Goal: Task Accomplishment & Management: Complete application form

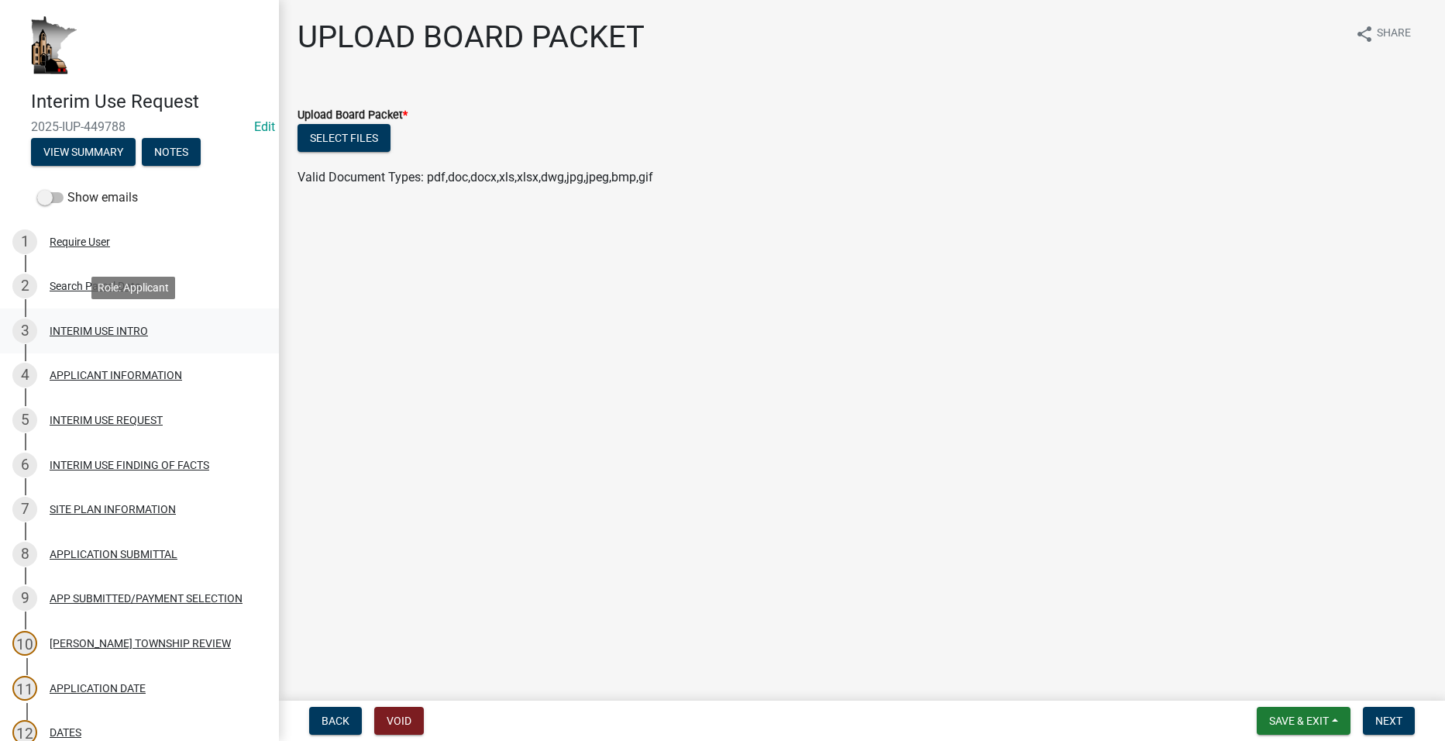
click at [100, 334] on div "INTERIM USE INTRO" at bounding box center [99, 330] width 98 height 11
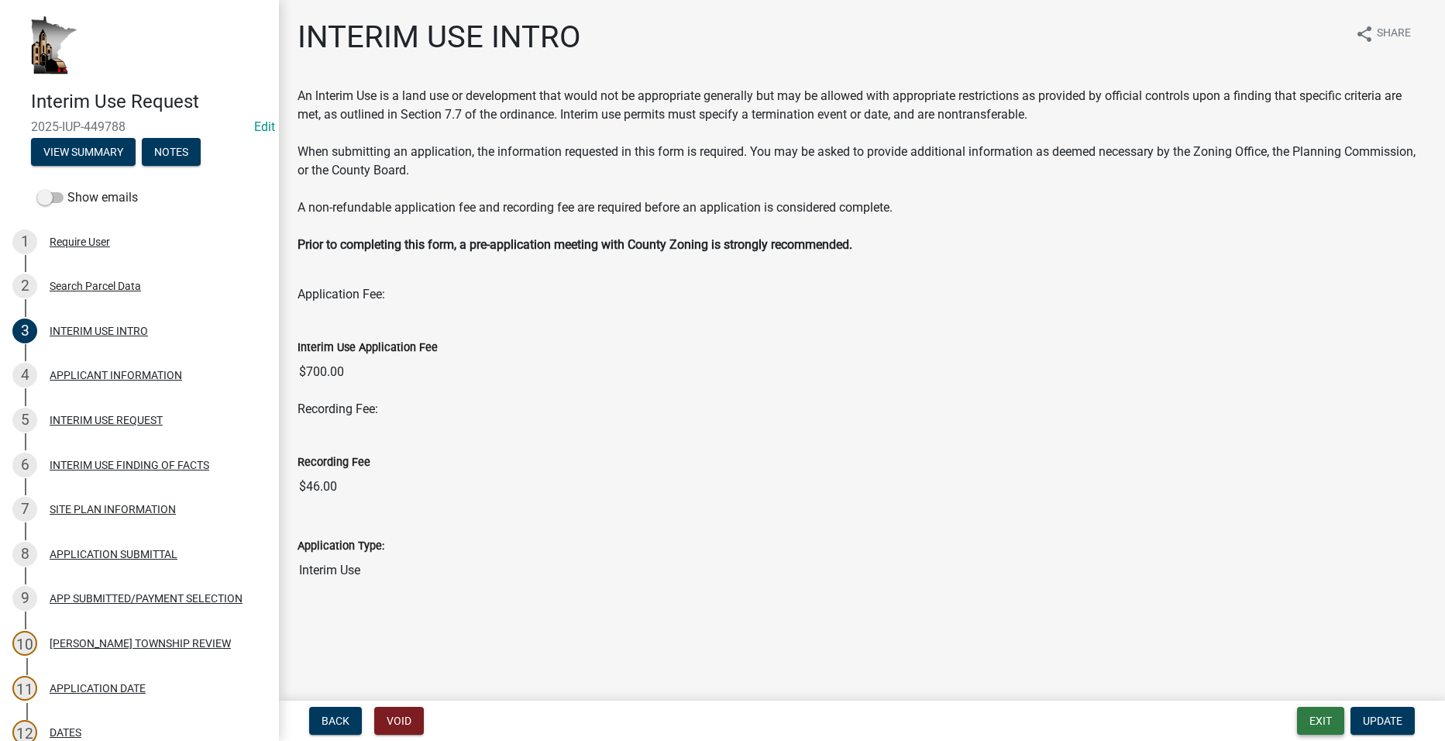
click at [1325, 722] on button "Exit" at bounding box center [1320, 720] width 47 height 28
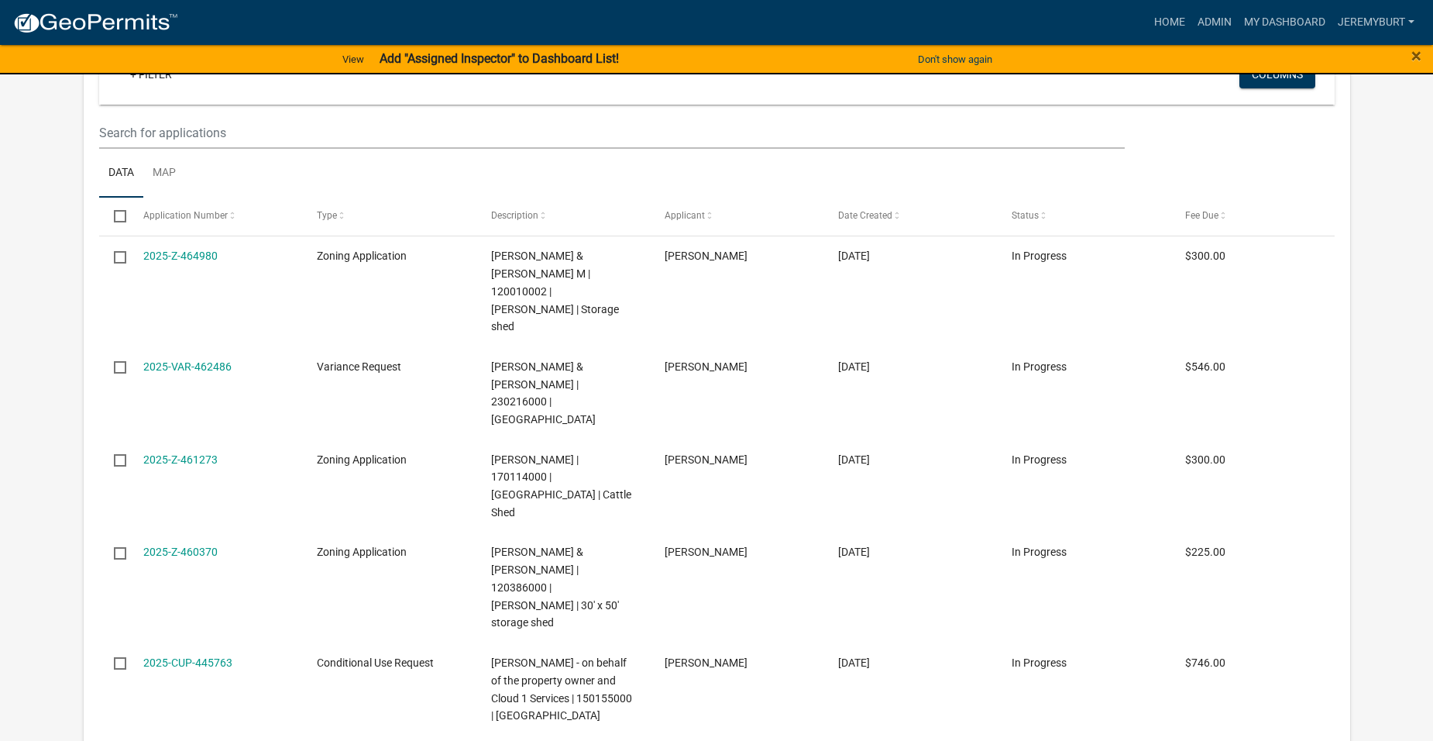
select select "1: 25"
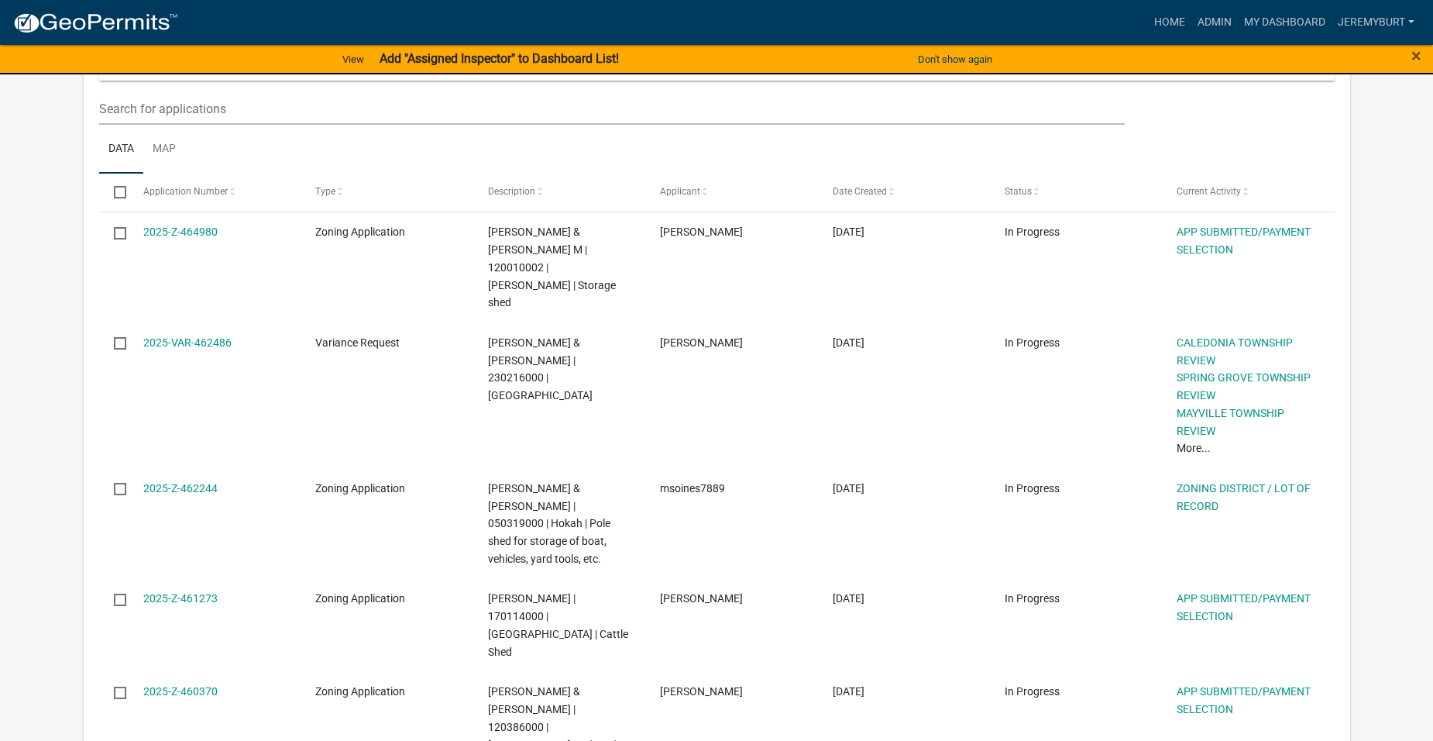
scroll to position [200, 0]
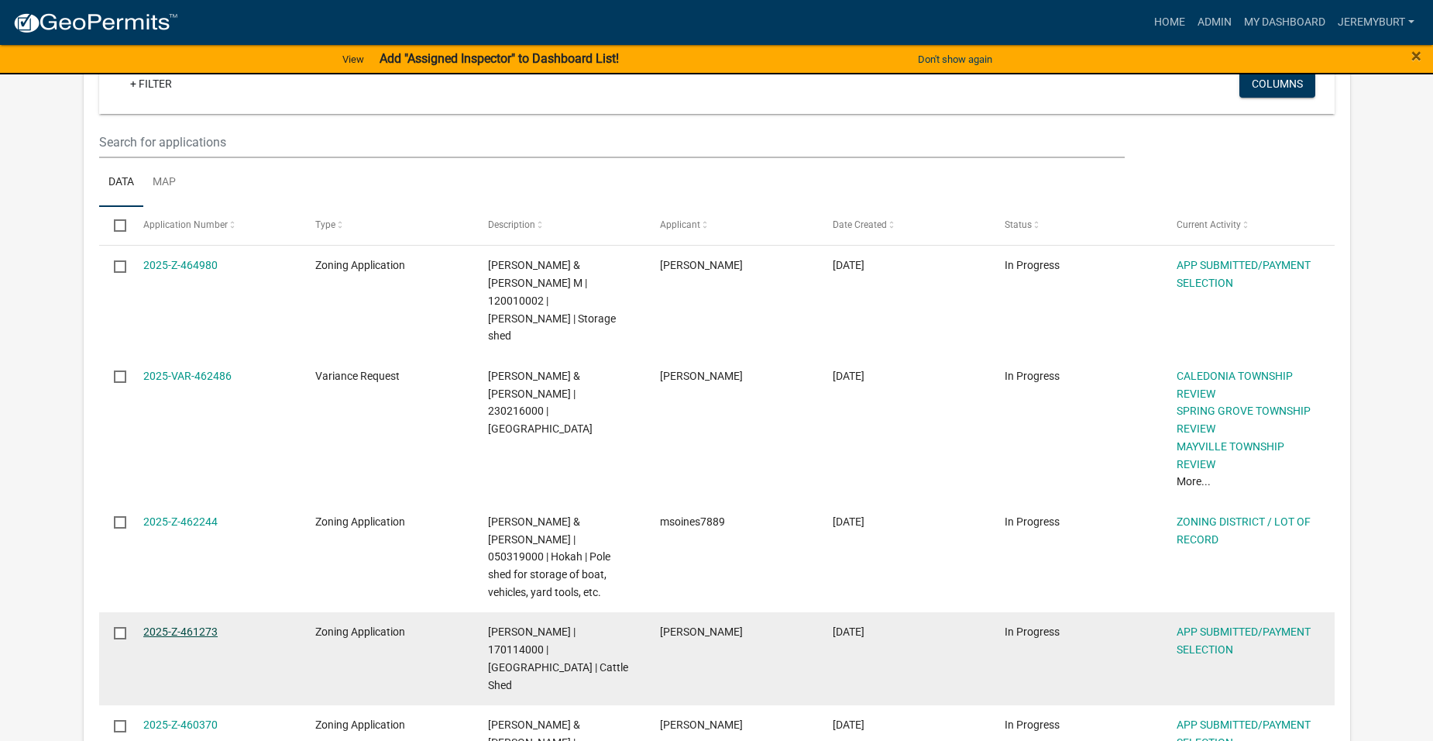
click at [189, 625] on link "2025-Z-461273" at bounding box center [180, 631] width 74 height 12
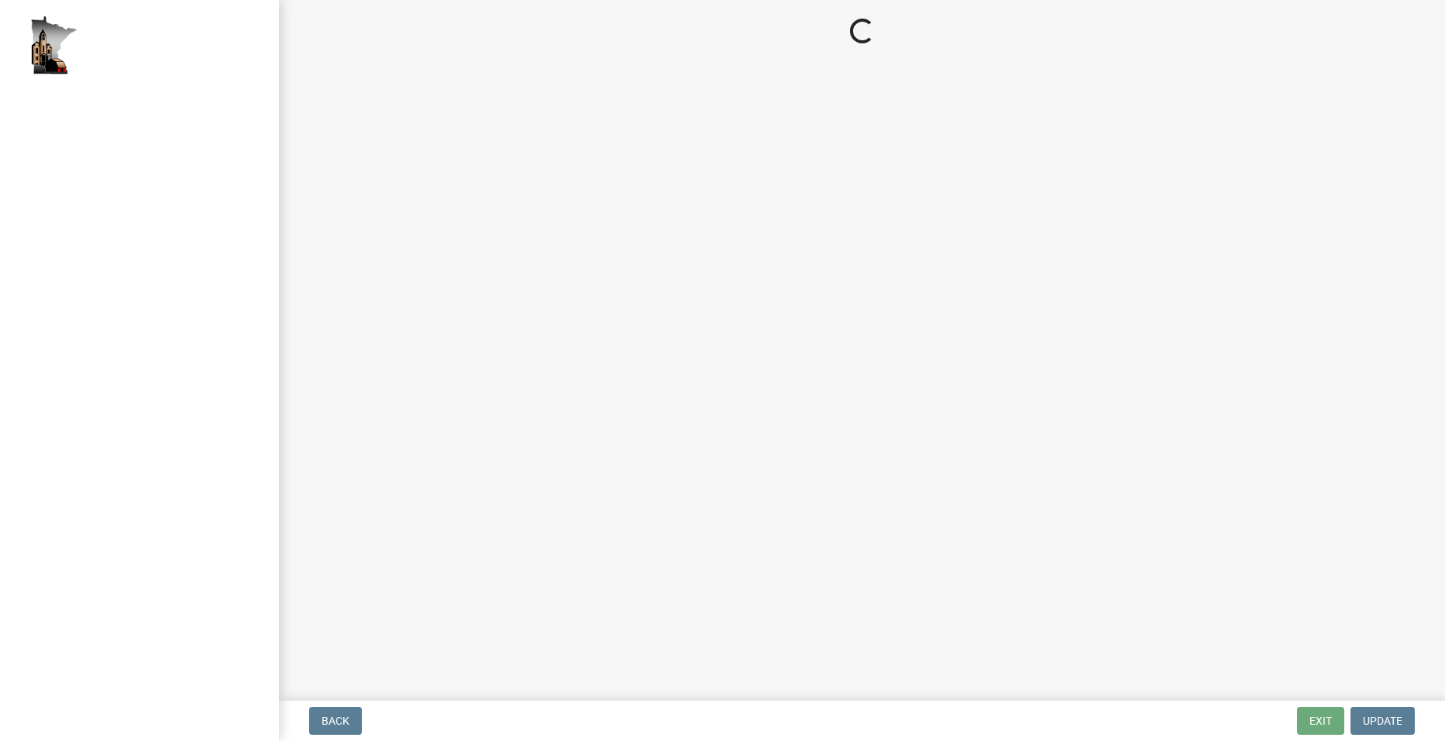
select select "2: 1"
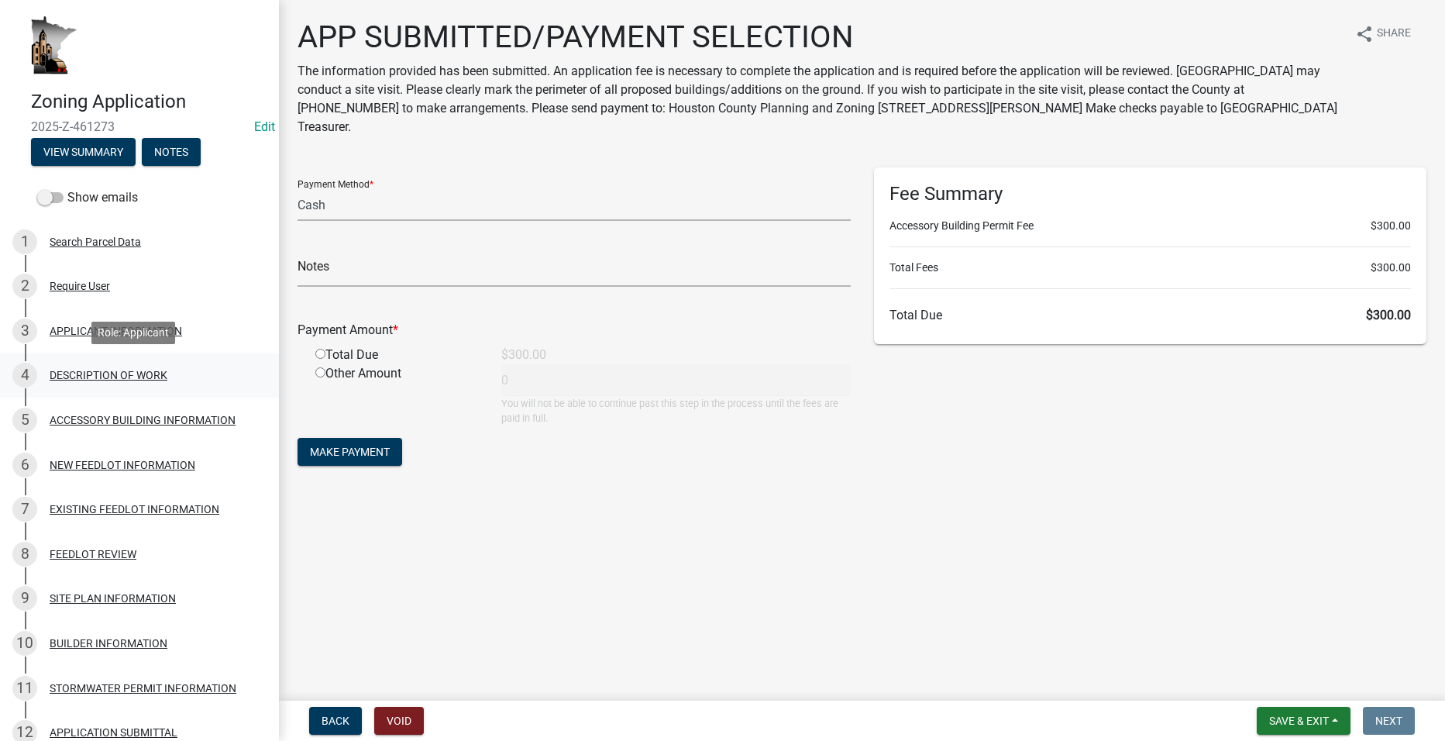
click at [84, 370] on div "DESCRIPTION OF WORK" at bounding box center [109, 375] width 118 height 11
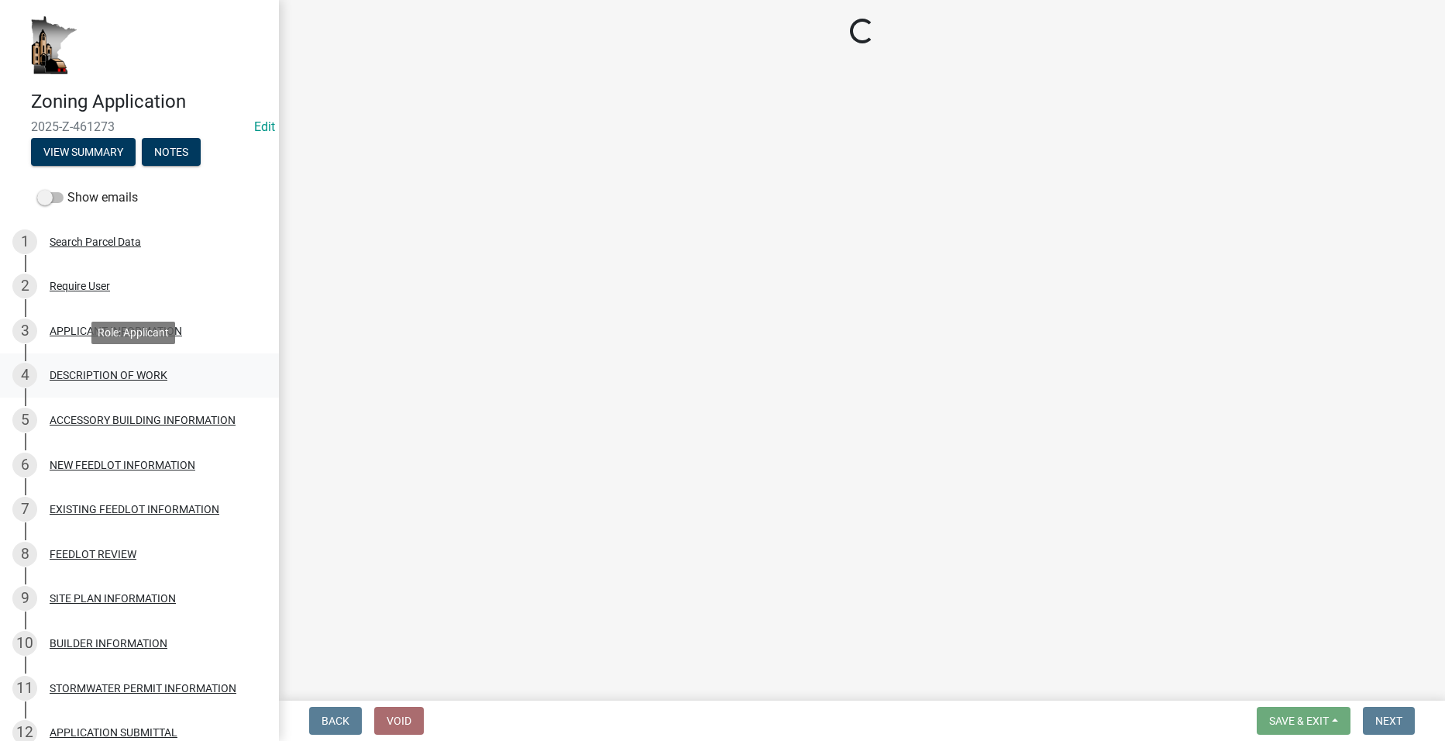
select select "b3a6beee-04a6-4ced-bc5d-3a63bafb7701"
select select "8a50126a-ac8f-44d1-8890-2a914b053a60"
select select "6fa3780f-5db1-4692-8b38-e5e5a086efc1"
select select "4bd12ca6-4a20-42a0-933f-fd6ef7b65674"
select select "865858fb-cec4-4771-ade1-629df977e661"
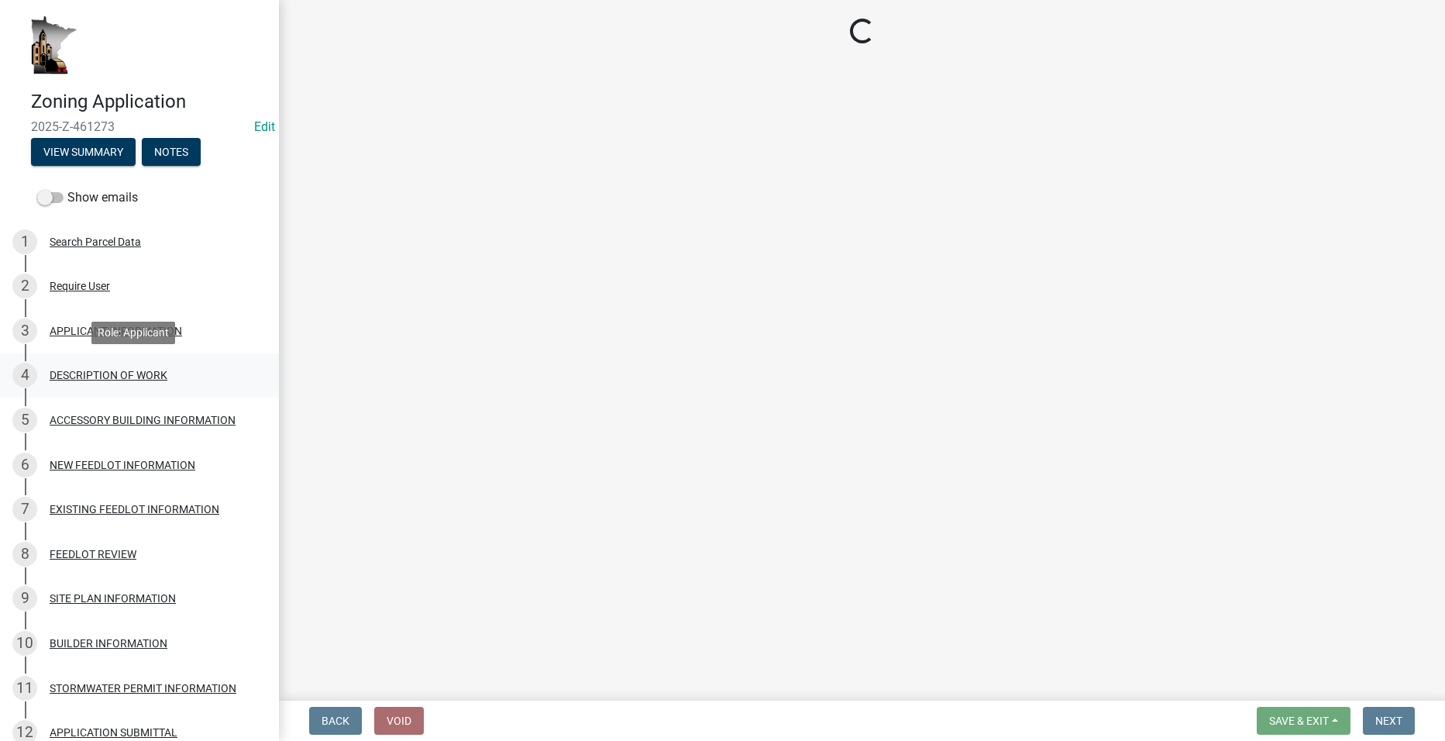
select select "c0af4bca-2ac9-43a4-954a-b6dfd2bb8fae"
select select "79149638-379e-4eb8-8707-a078303474c9"
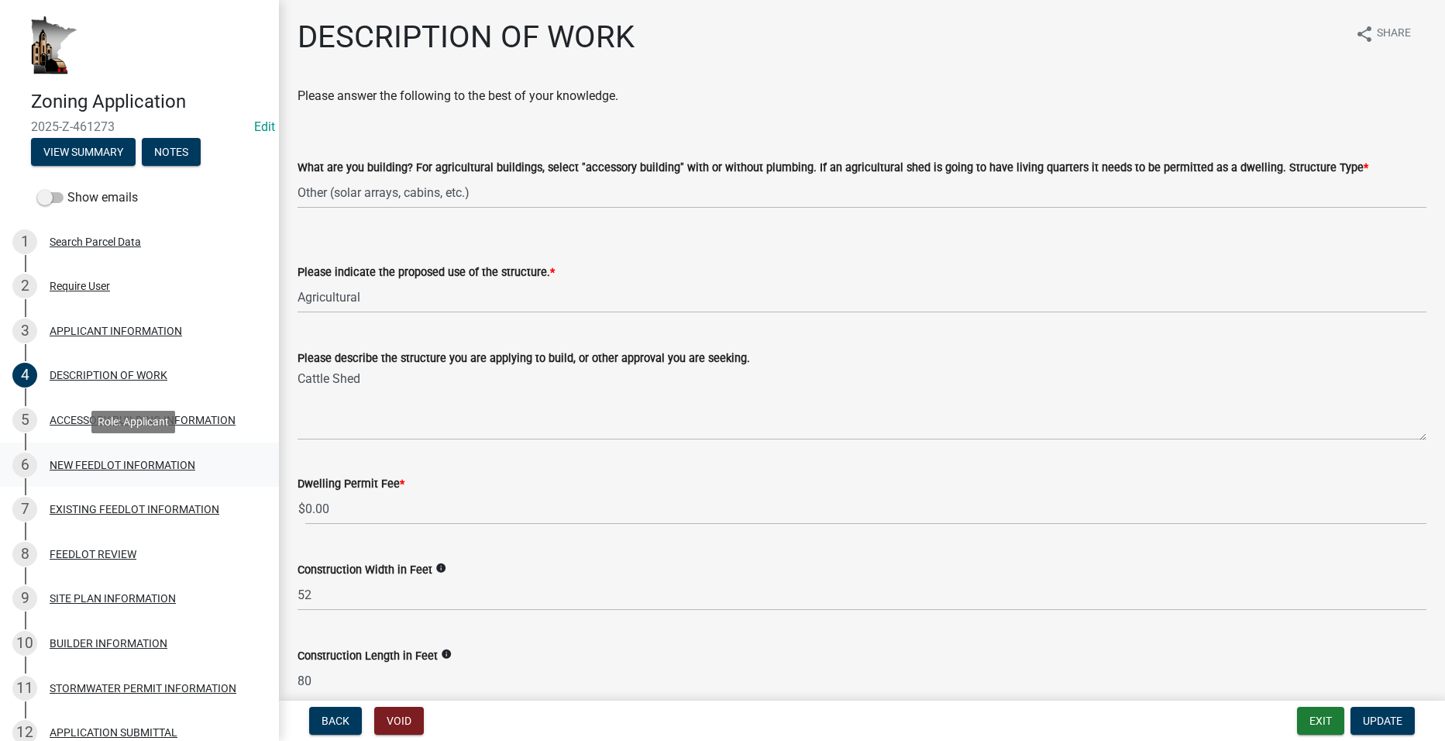
click at [102, 465] on div "NEW FEEDLOT INFORMATION" at bounding box center [123, 464] width 146 height 11
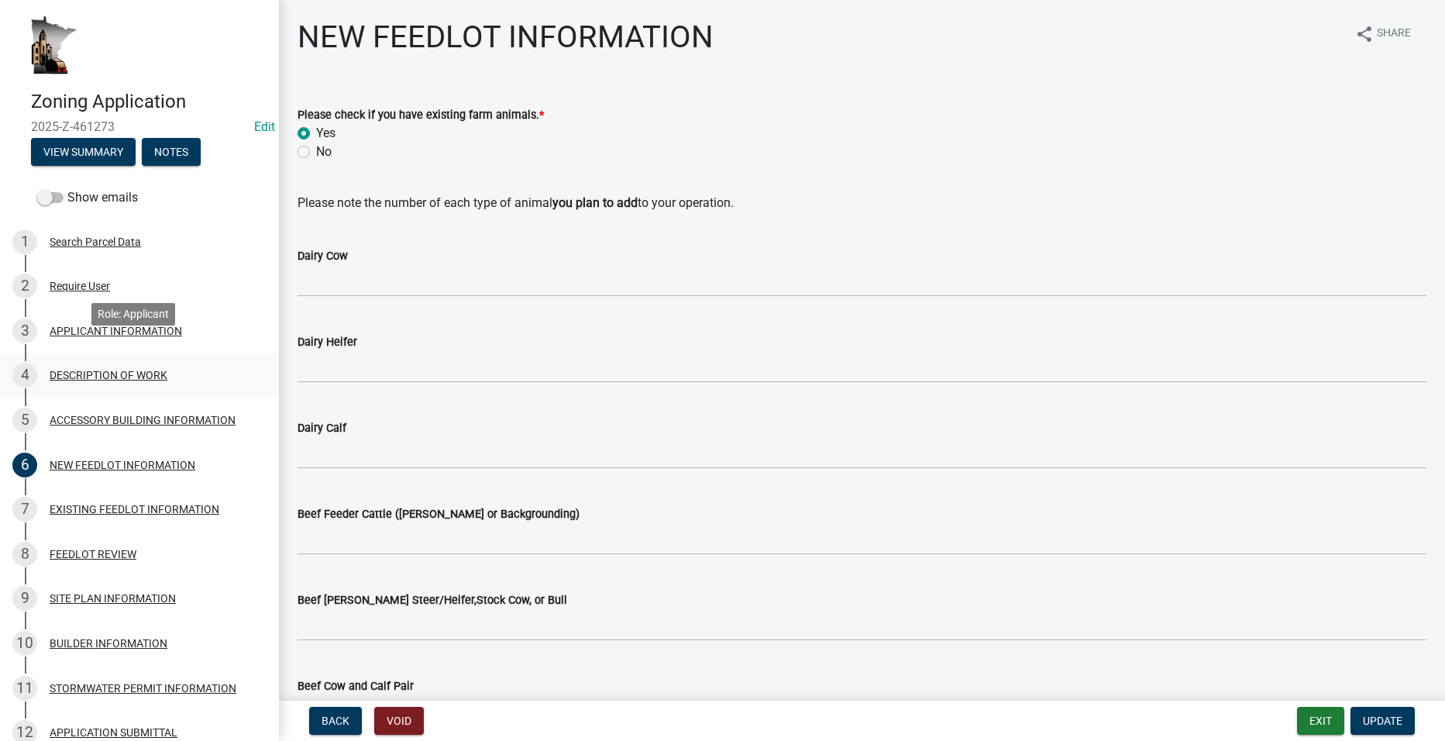
scroll to position [77, 0]
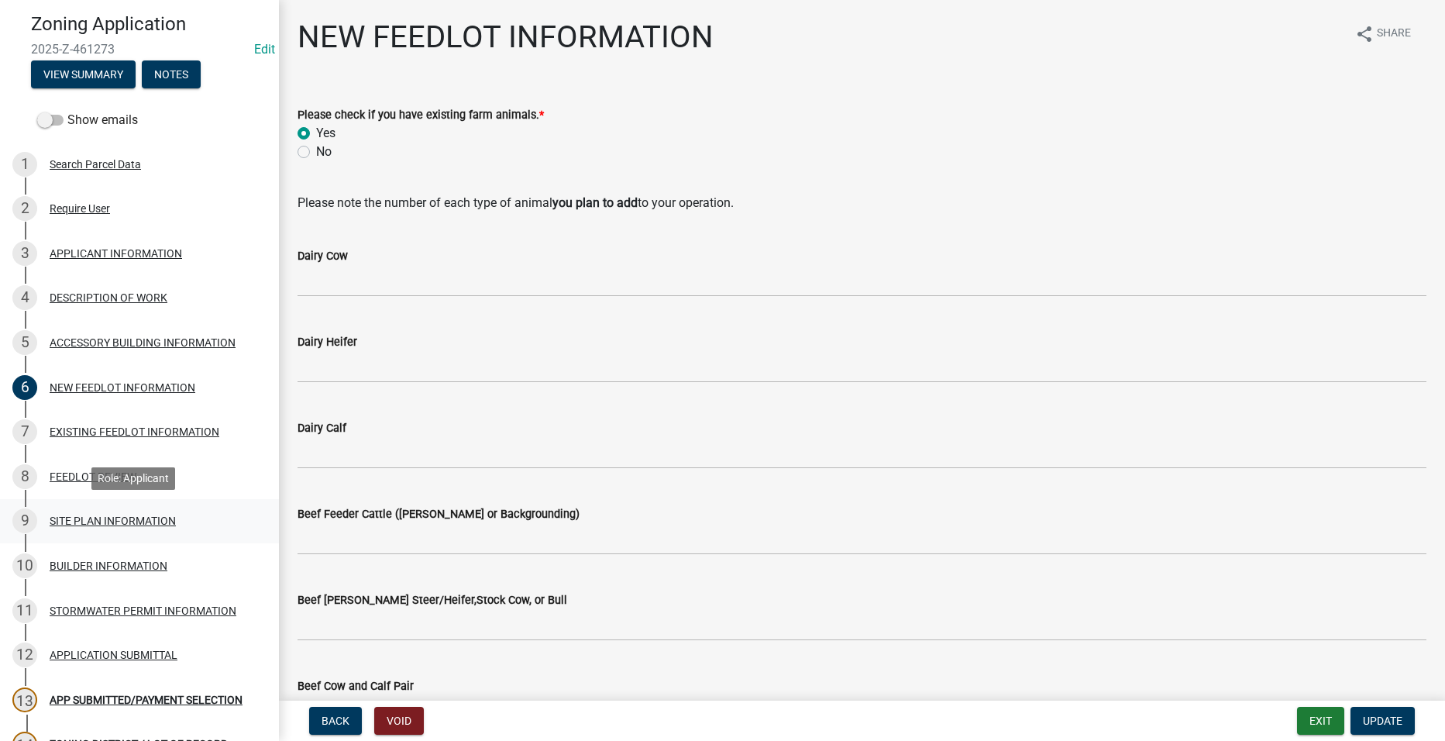
click at [112, 518] on div "SITE PLAN INFORMATION" at bounding box center [113, 520] width 126 height 11
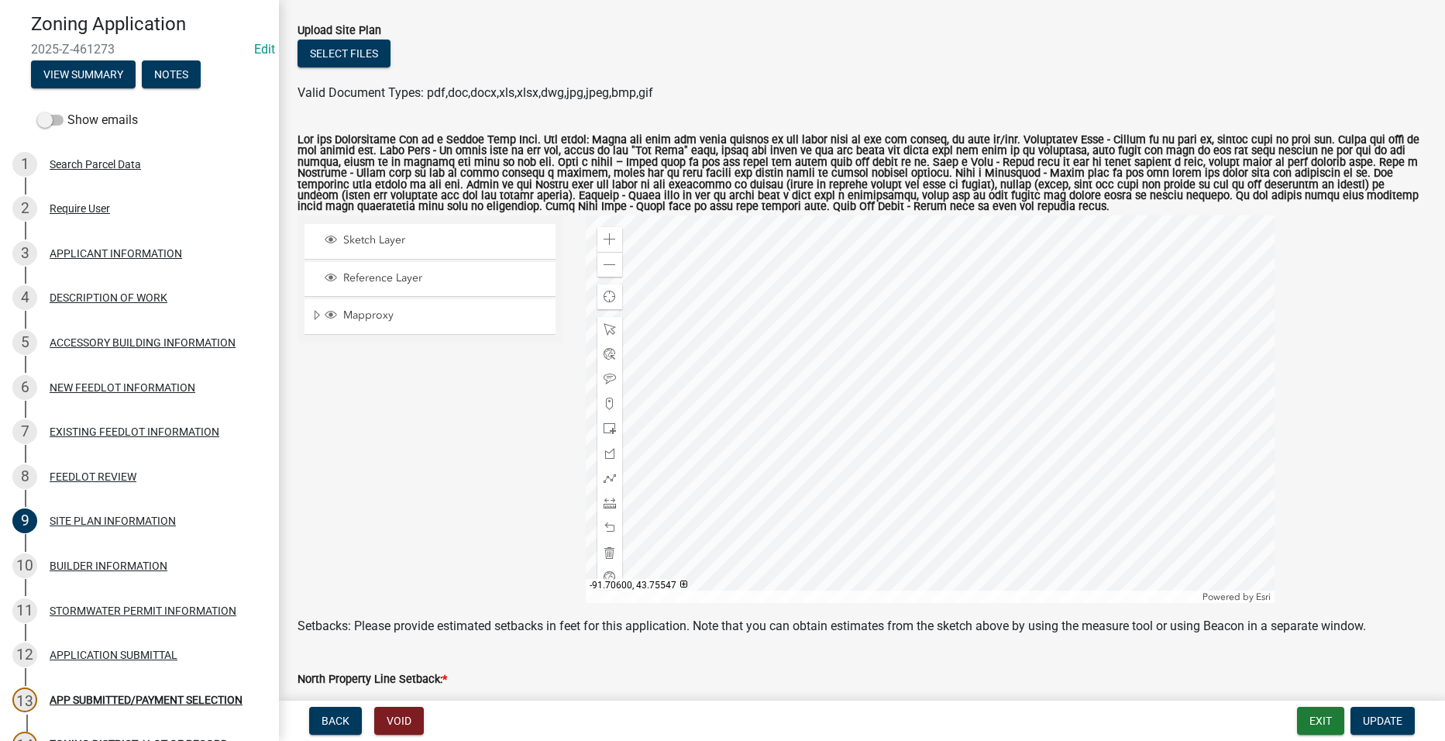
scroll to position [155, 0]
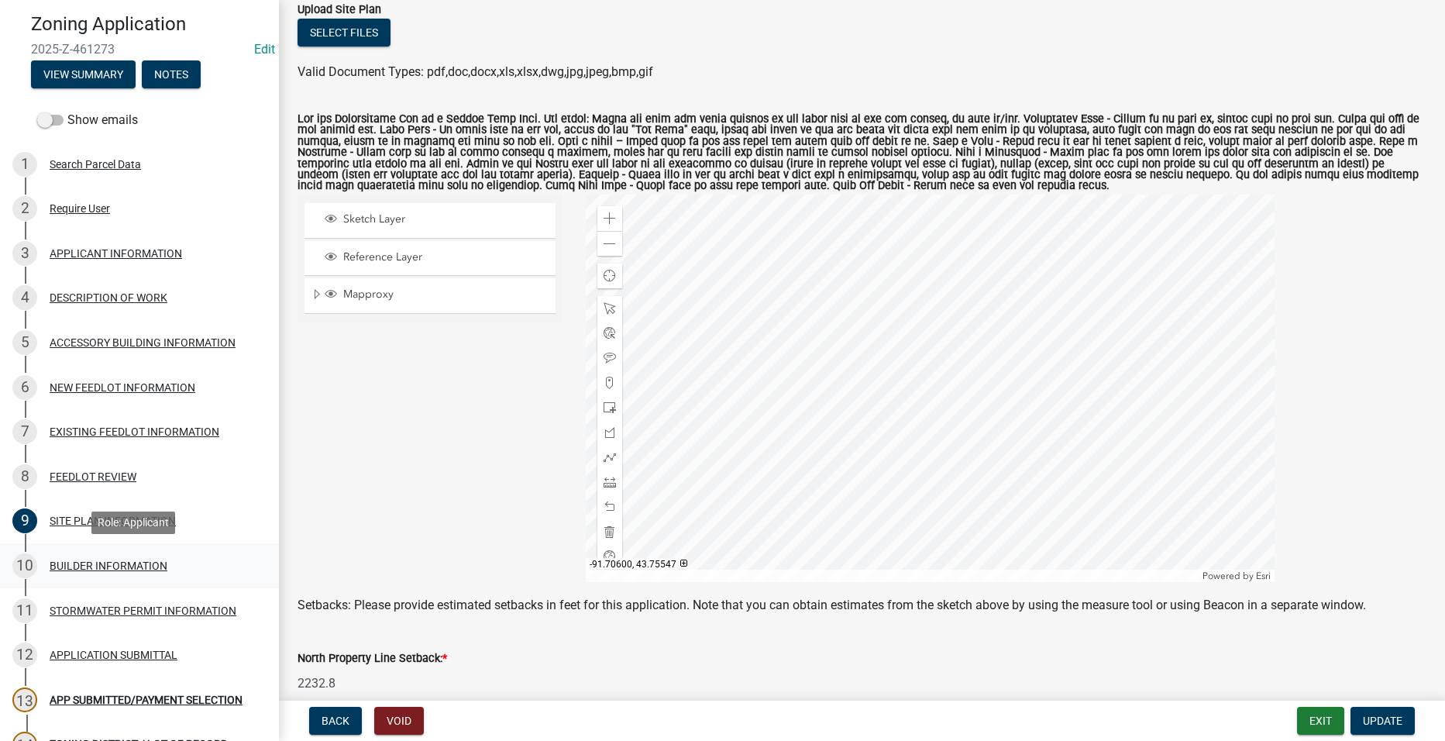
click at [101, 562] on div "BUILDER INFORMATION" at bounding box center [109, 565] width 118 height 11
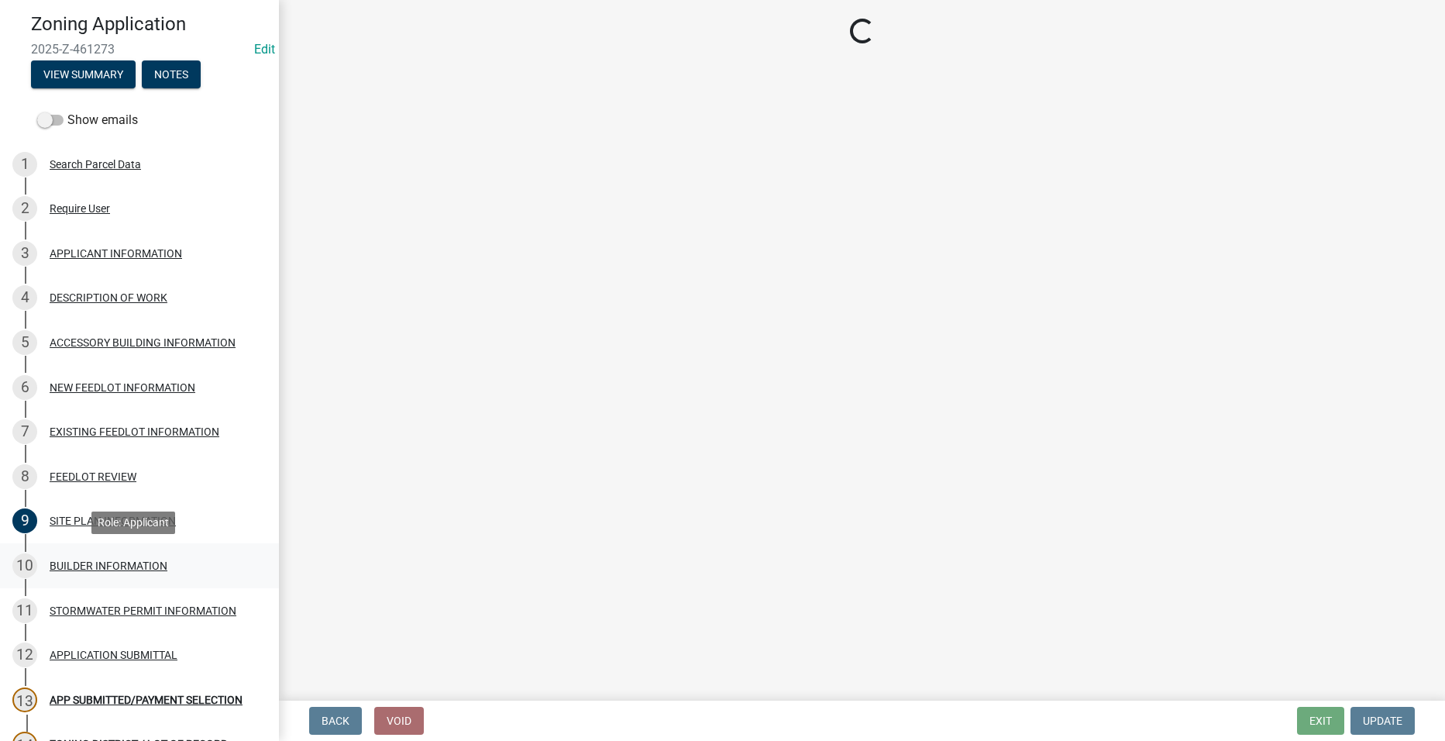
scroll to position [0, 0]
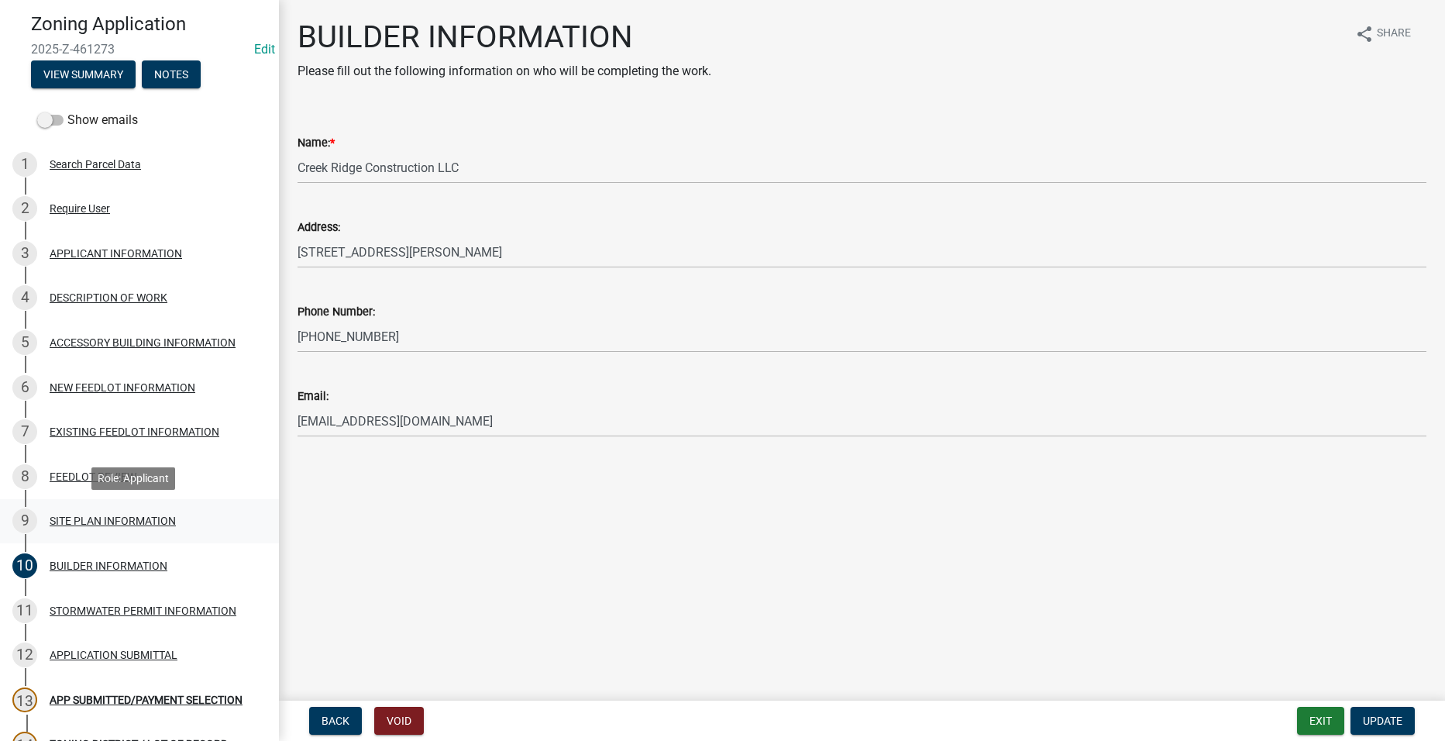
click at [112, 517] on div "SITE PLAN INFORMATION" at bounding box center [113, 520] width 126 height 11
